Goal: Find specific page/section: Find specific page/section

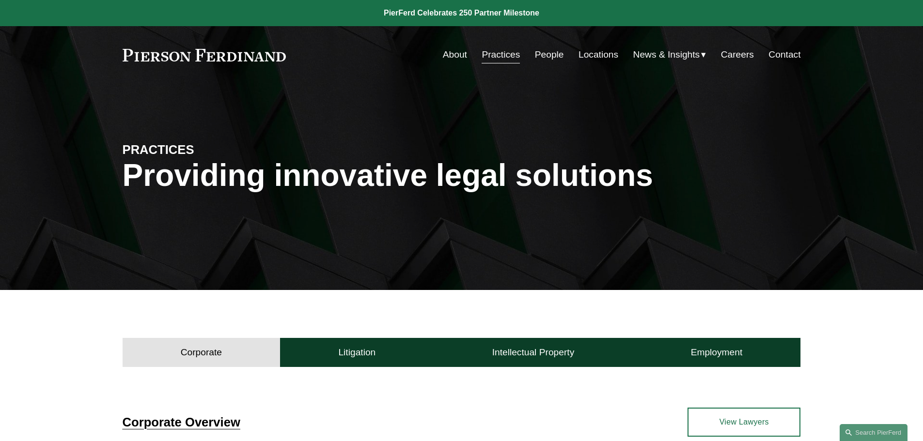
click at [446, 51] on link "About" at bounding box center [455, 55] width 24 height 18
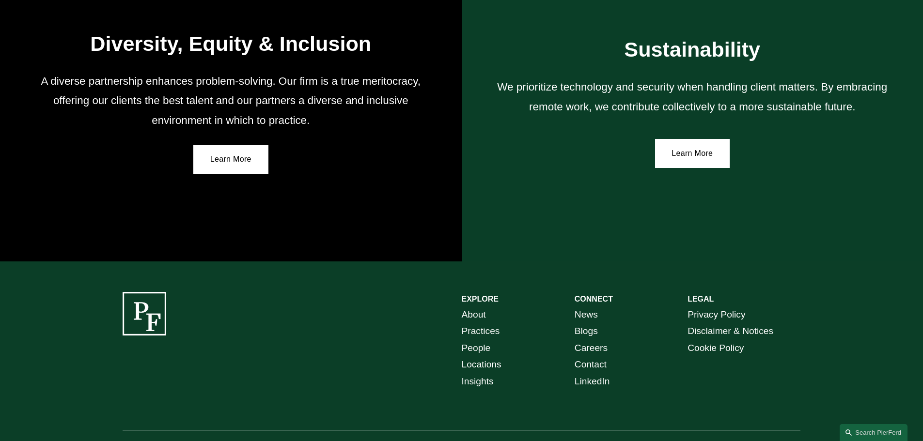
scroll to position [1789, 0]
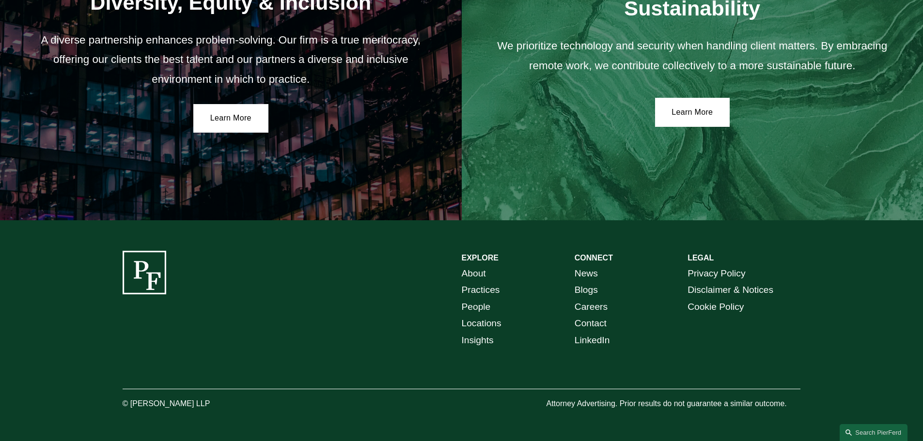
click at [492, 322] on link "Locations" at bounding box center [482, 323] width 40 height 17
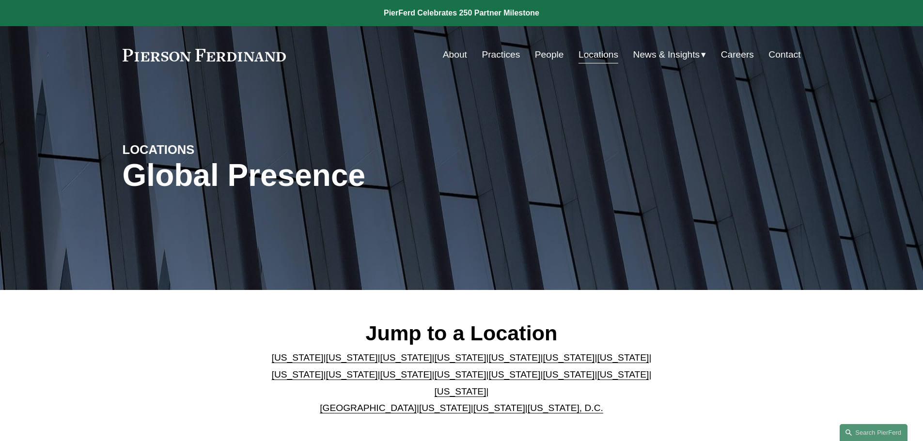
click at [576, 385] on p "Arizona | California | Colorado | Delaware | Florida | Georgia | Illinois | Mas…" at bounding box center [461, 383] width 396 height 67
click at [597, 380] on link "Pennsylvania" at bounding box center [623, 375] width 52 height 10
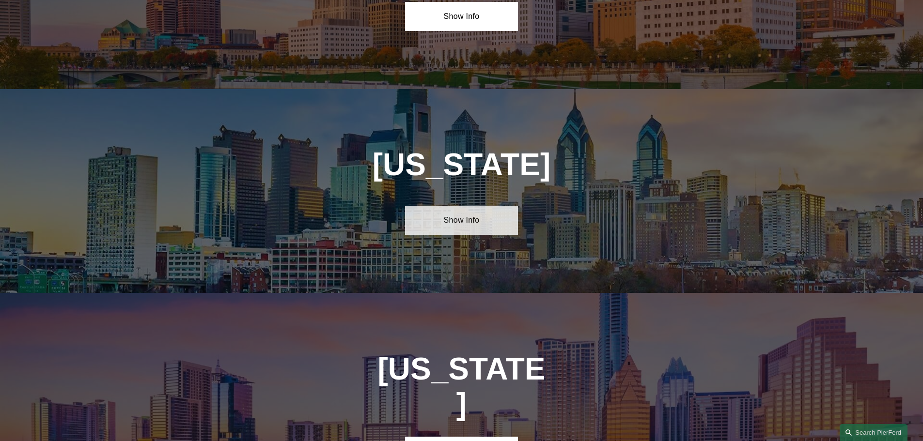
click at [473, 206] on link "Show Info" at bounding box center [461, 220] width 113 height 29
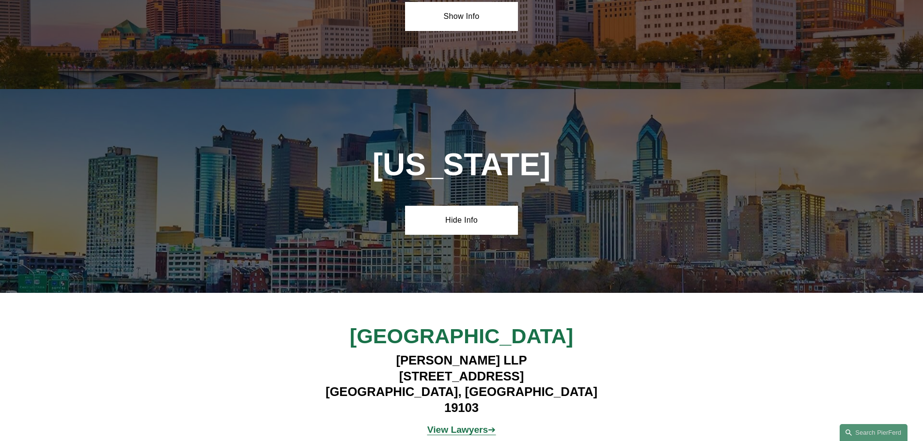
scroll to position [3238, 0]
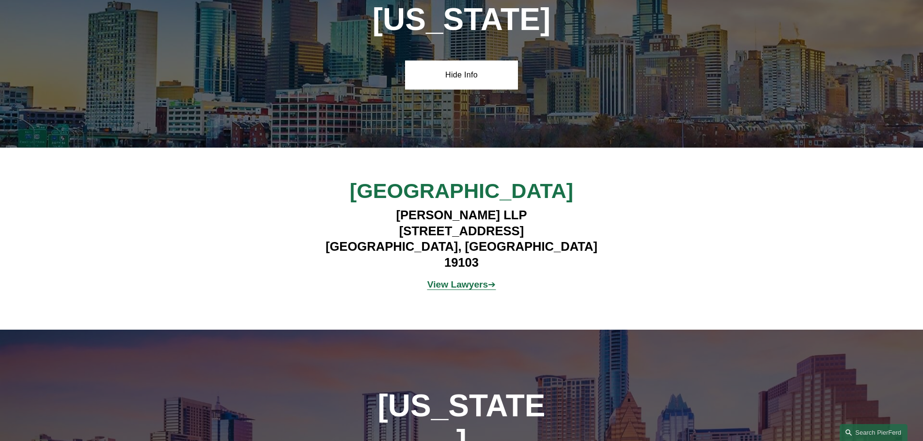
click at [465, 279] on strong "View Lawyers" at bounding box center [457, 284] width 61 height 10
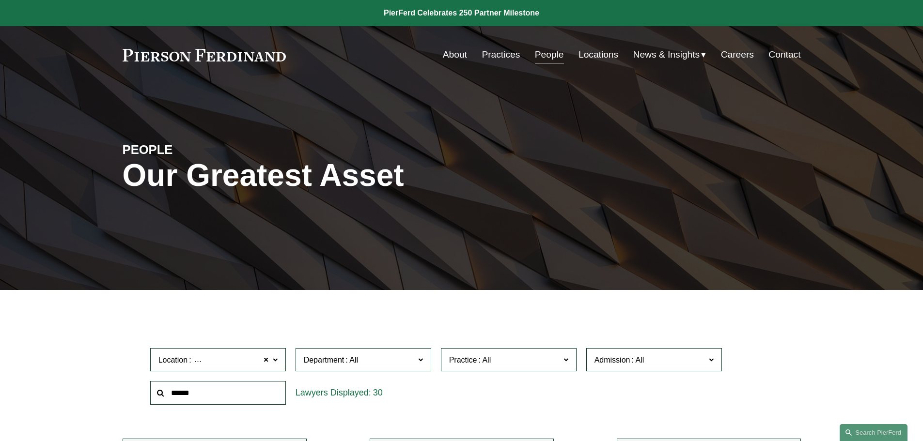
click at [499, 55] on link "Practices" at bounding box center [500, 55] width 38 height 18
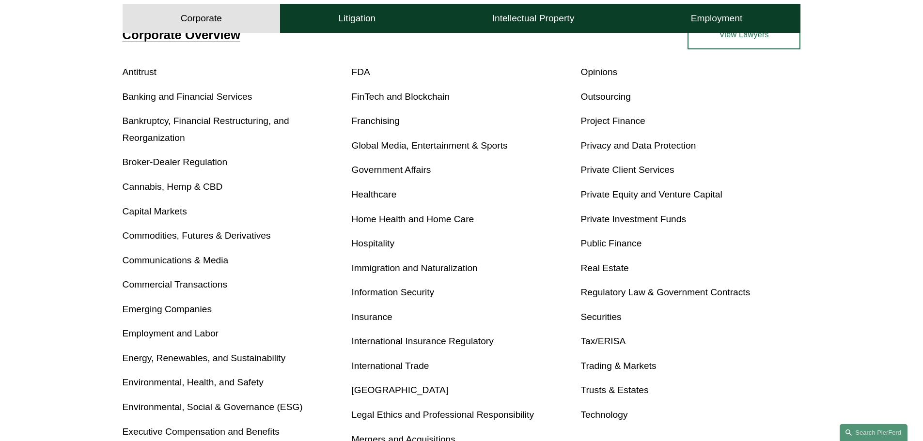
scroll to position [291, 0]
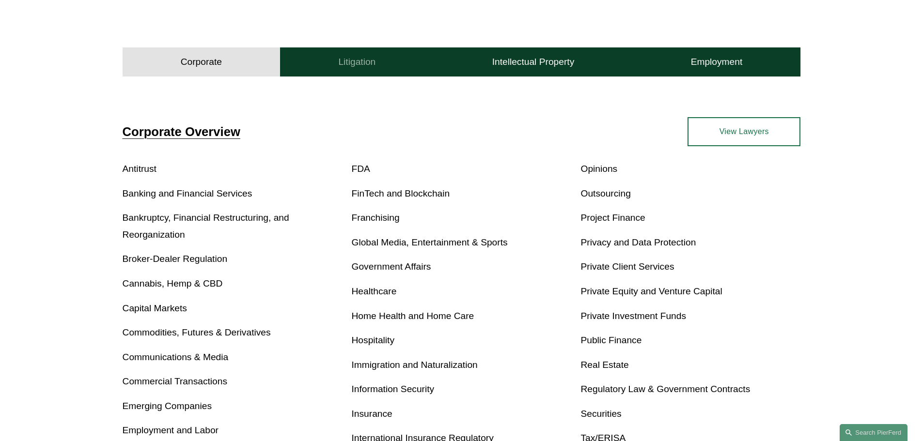
click at [355, 69] on button "Litigation" at bounding box center [357, 61] width 154 height 29
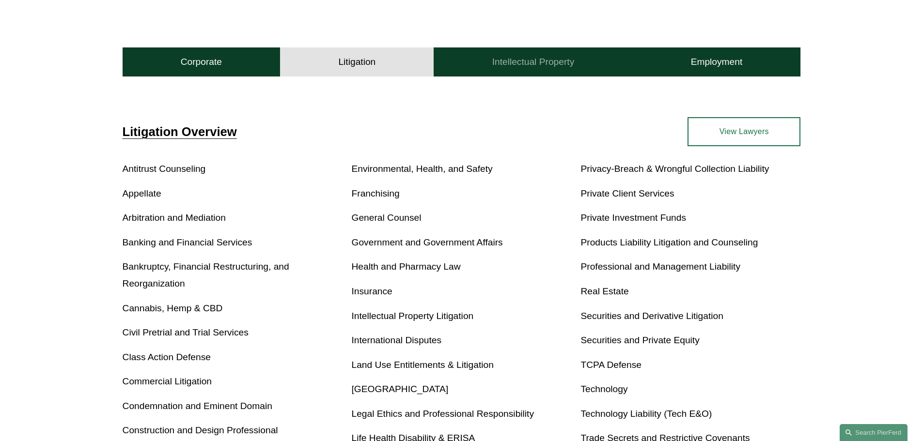
click at [505, 68] on h4 "Intellectual Property" at bounding box center [533, 62] width 82 height 12
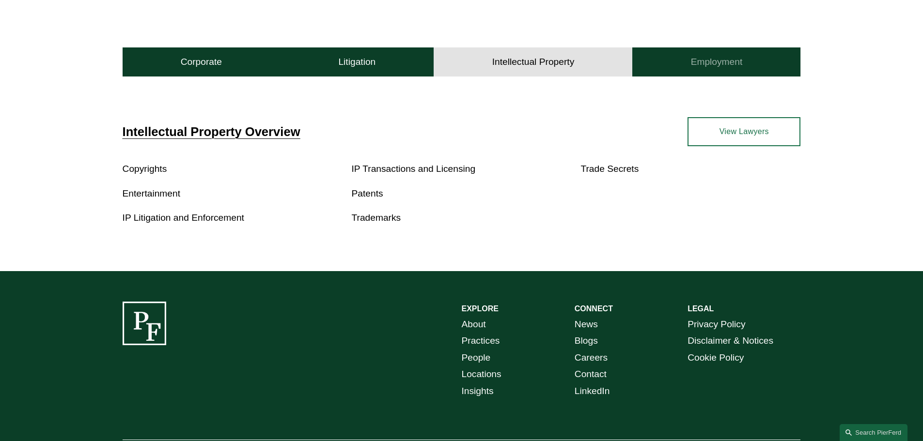
click at [734, 65] on h4 "Employment" at bounding box center [717, 62] width 52 height 12
